Goal: Task Accomplishment & Management: Use online tool/utility

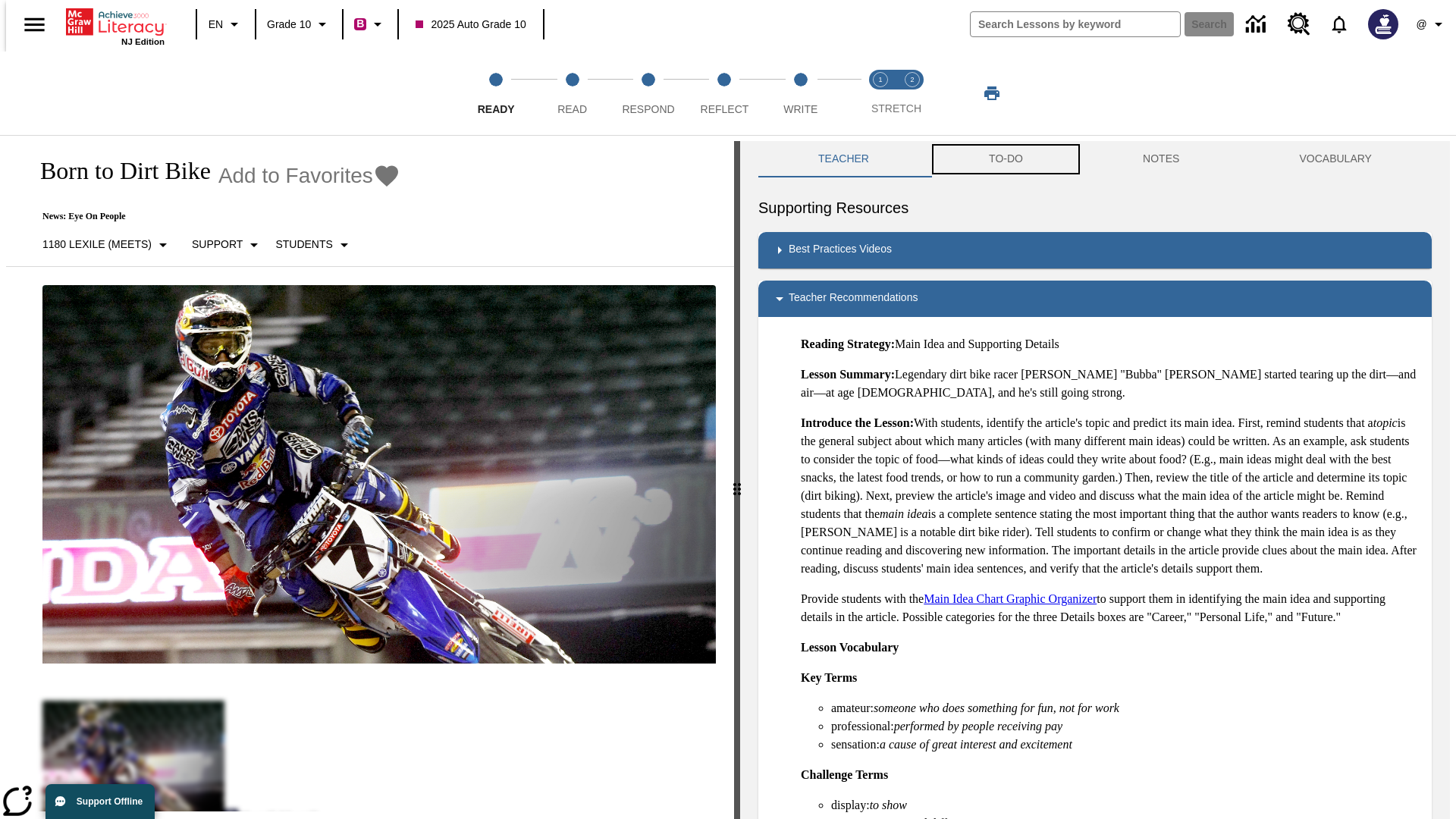
click at [1005, 159] on button "TO-DO" at bounding box center [1006, 159] width 154 height 37
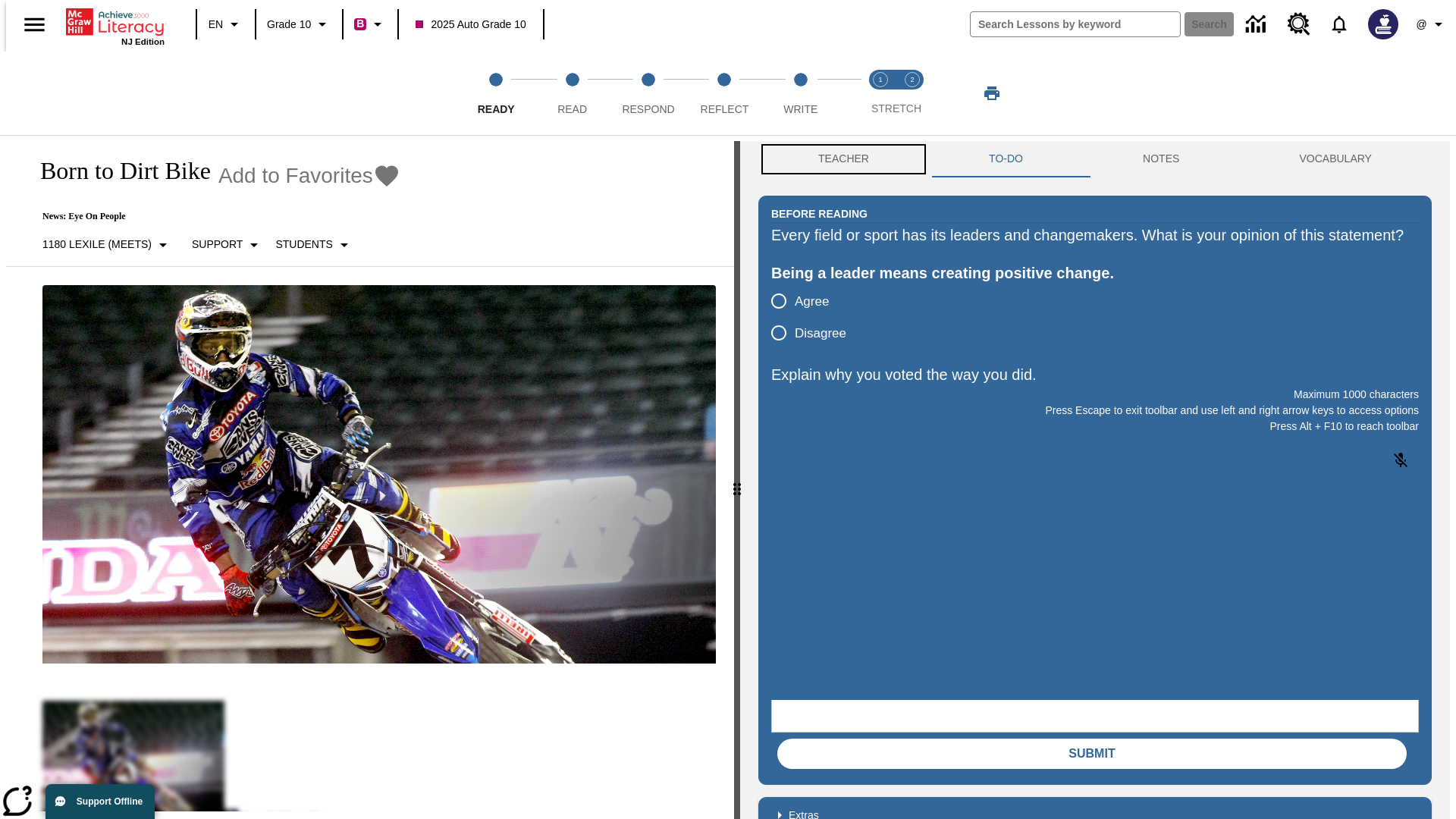
scroll to position [1, 0]
click at [839, 159] on button "Teacher" at bounding box center [843, 158] width 171 height 37
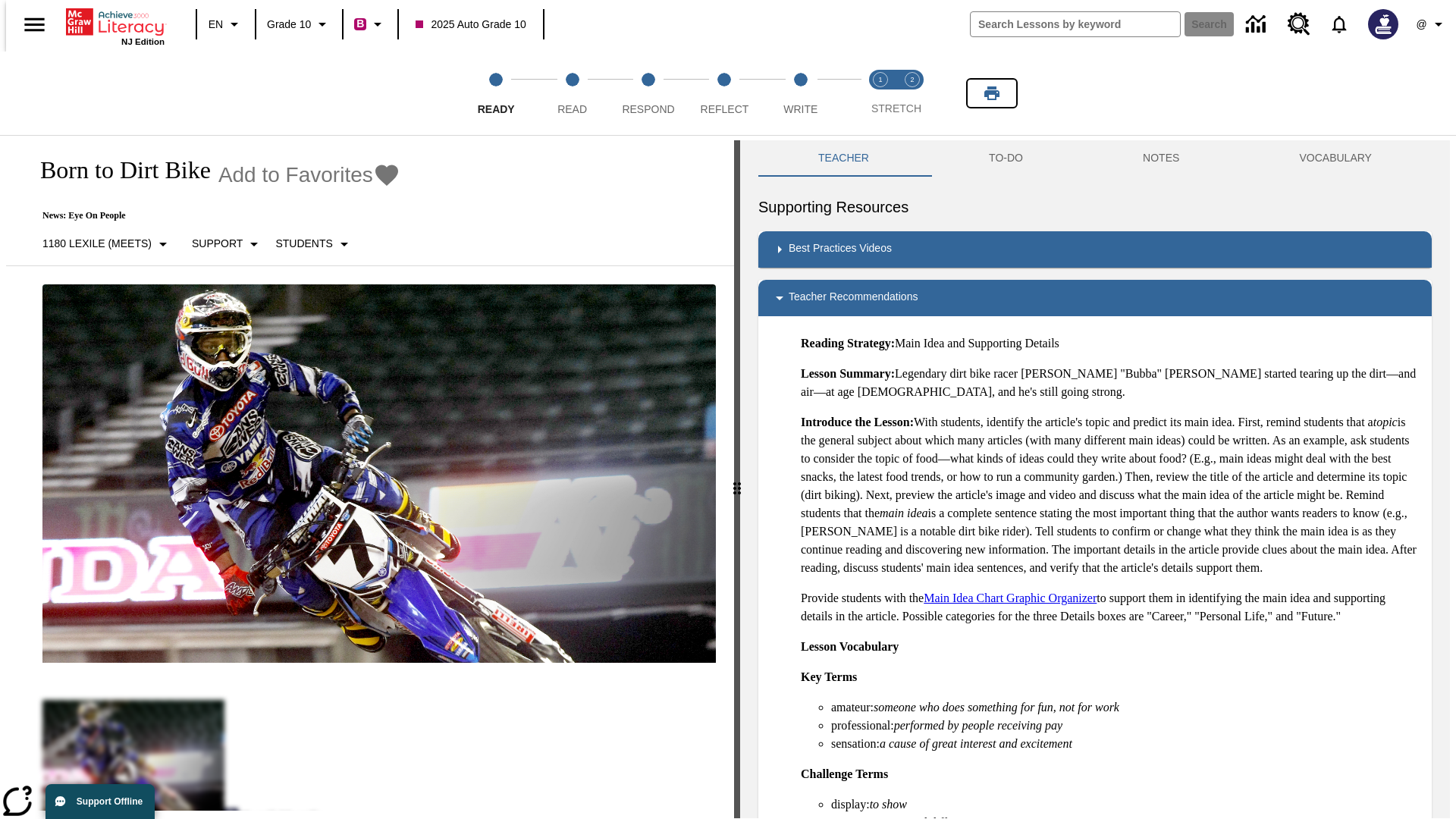
click at [992, 94] on icon "Print" at bounding box center [991, 94] width 15 height 14
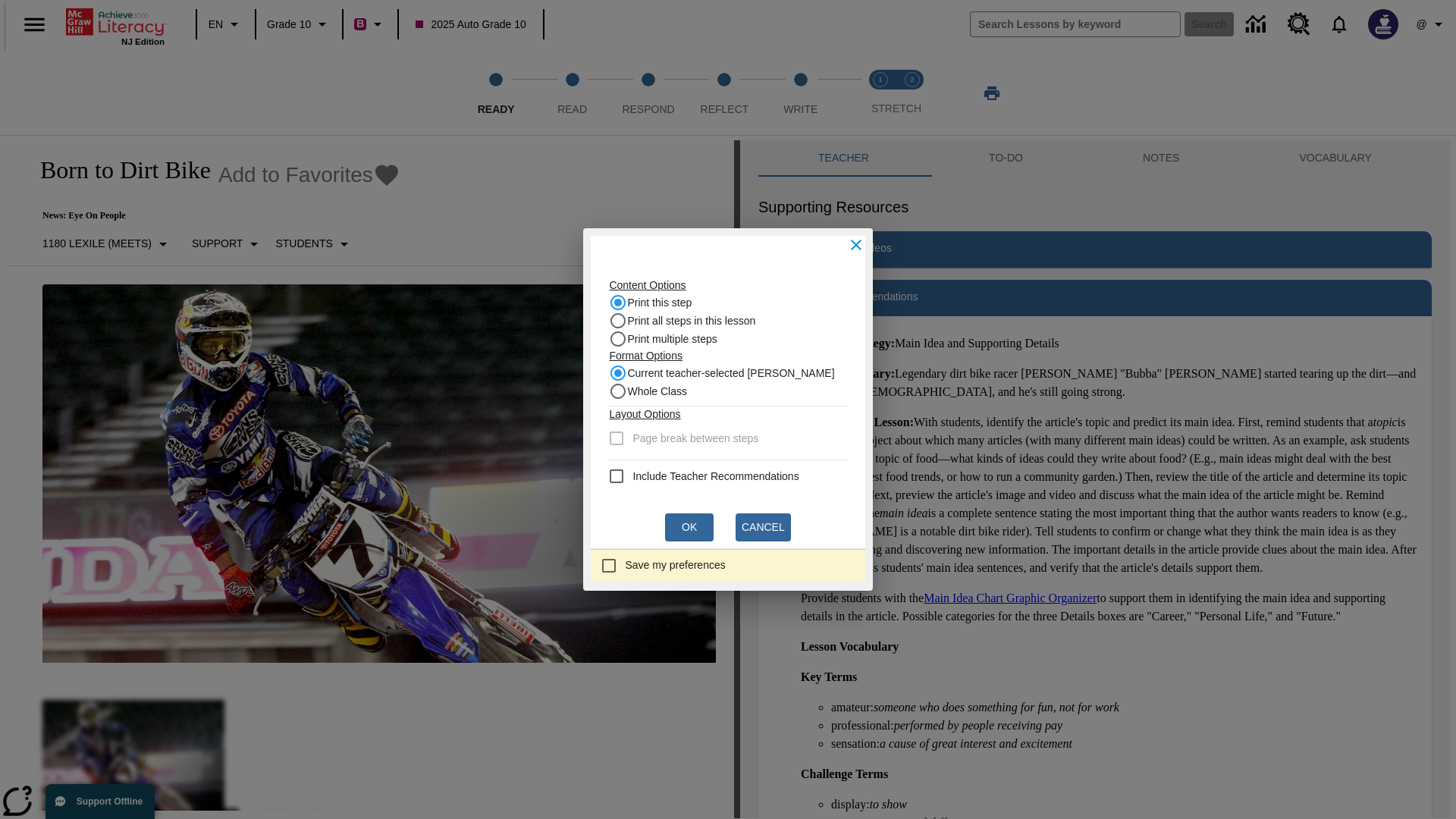
click at [621, 476] on recommendation "Include Teacher Recommendations" at bounding box center [616, 476] width 18 height 18
checkbox recommendation "true"
click at [689, 528] on button "Ok" at bounding box center [688, 528] width 48 height 28
